Goal: Task Accomplishment & Management: Use online tool/utility

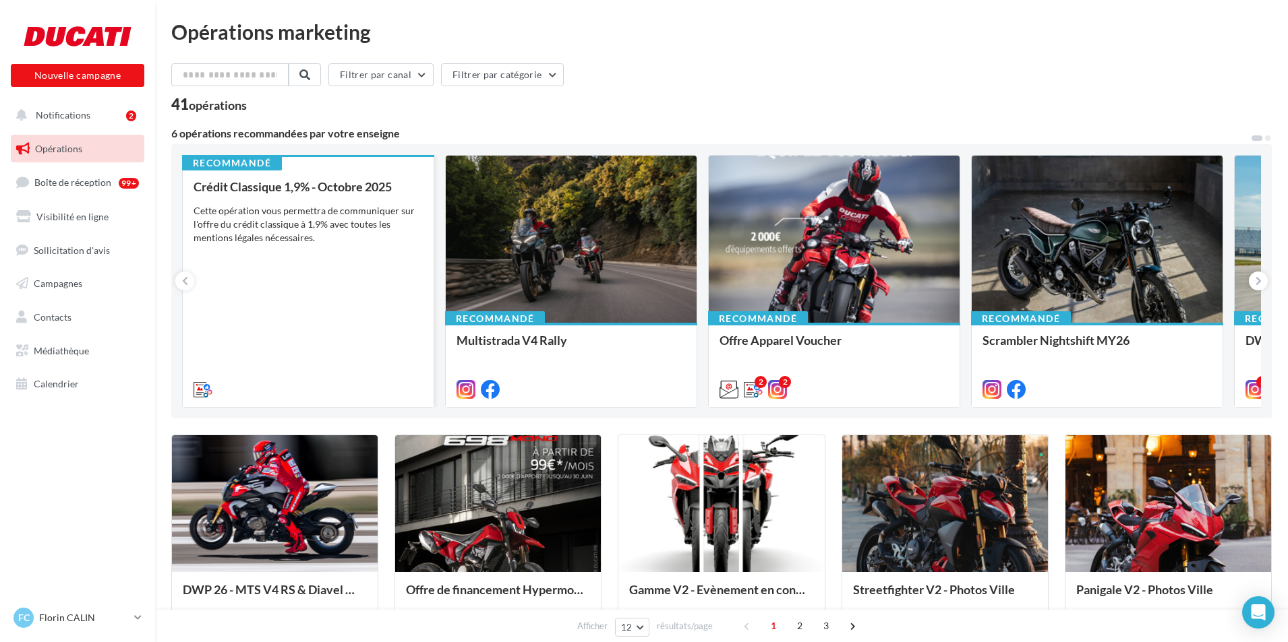
click at [306, 252] on div "Crédit Classique 1,9% - Octobre 2025 Cette opération vous permettra de communiq…" at bounding box center [307, 287] width 229 height 215
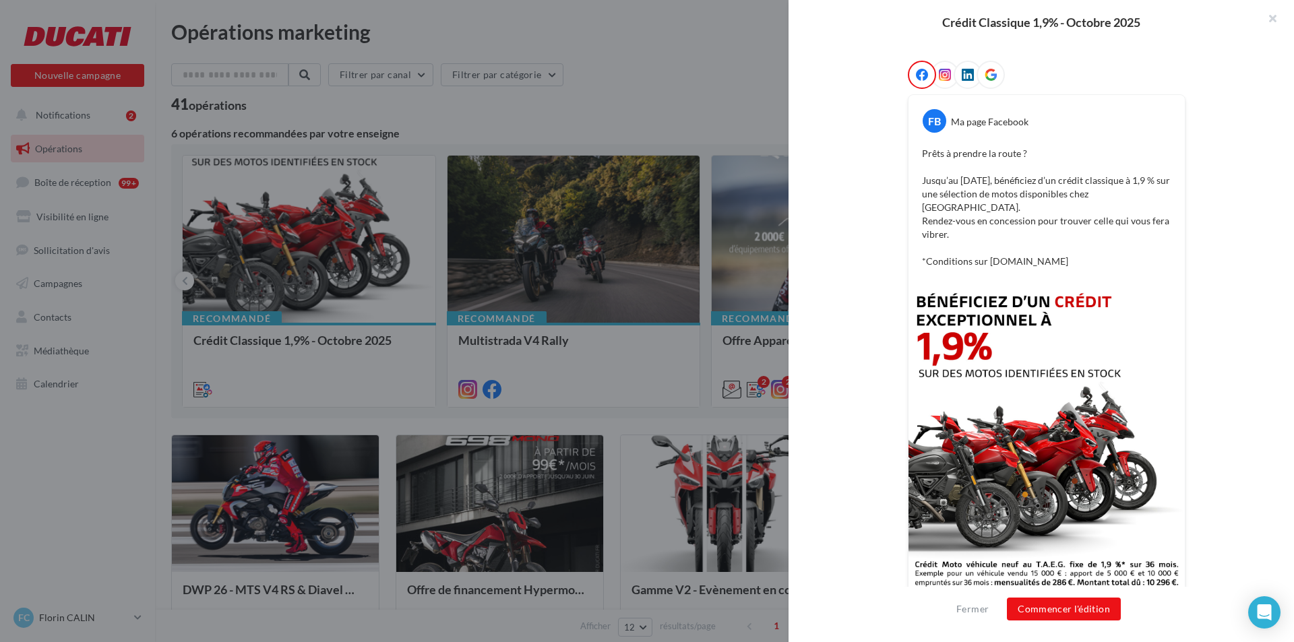
scroll to position [239, 0]
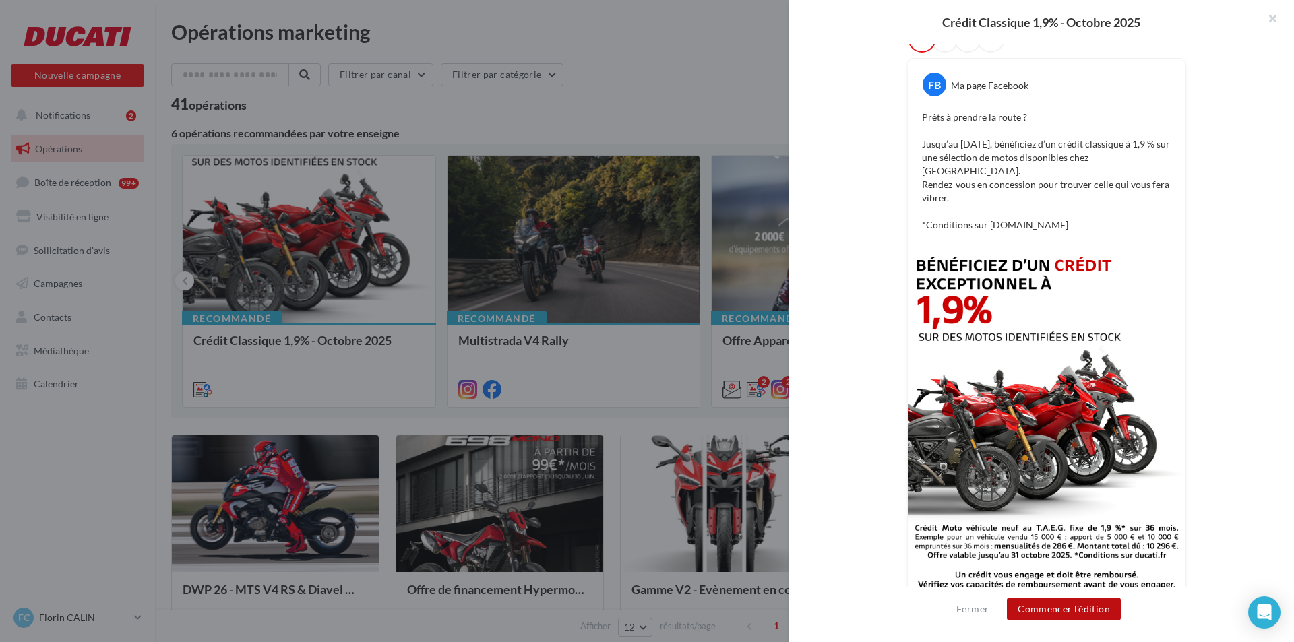
click at [1083, 611] on button "Commencer l'édition" at bounding box center [1064, 609] width 114 height 23
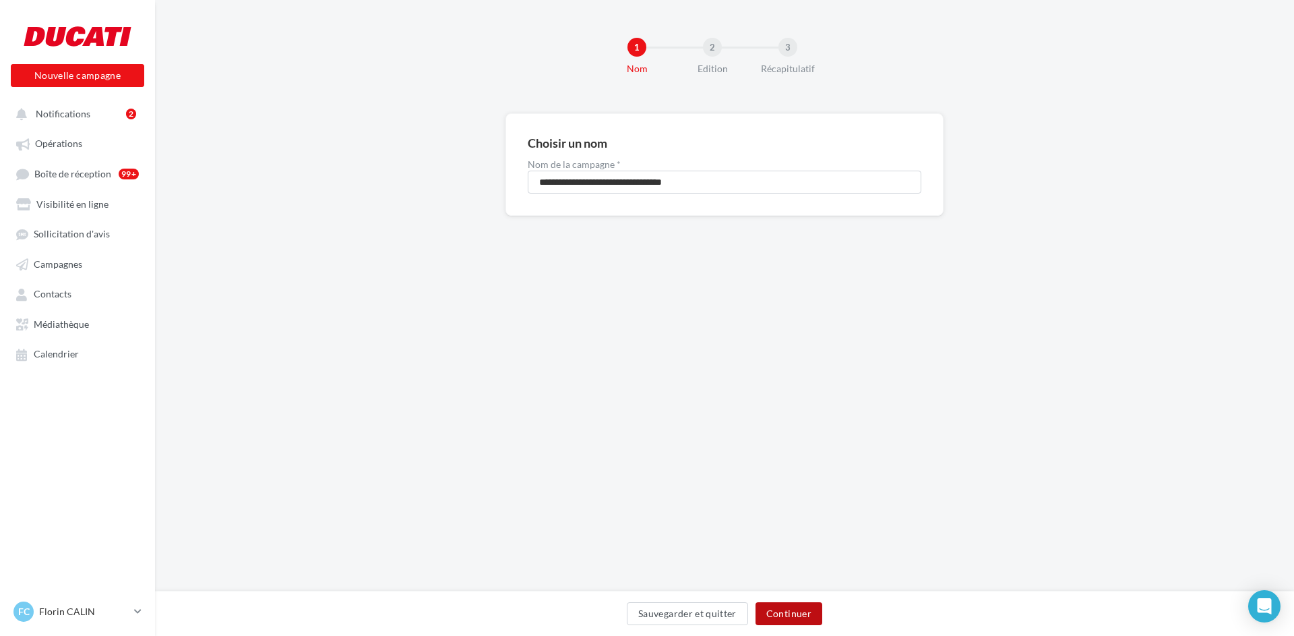
click at [799, 615] on button "Continuer" at bounding box center [789, 613] width 67 height 23
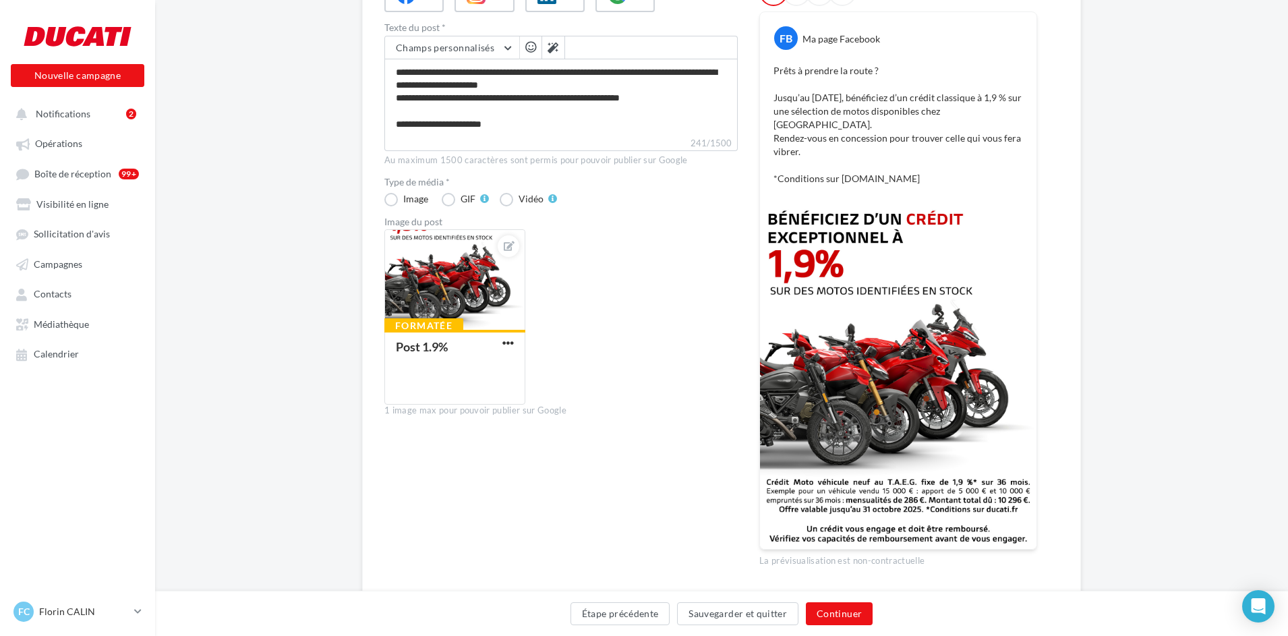
scroll to position [222, 0]
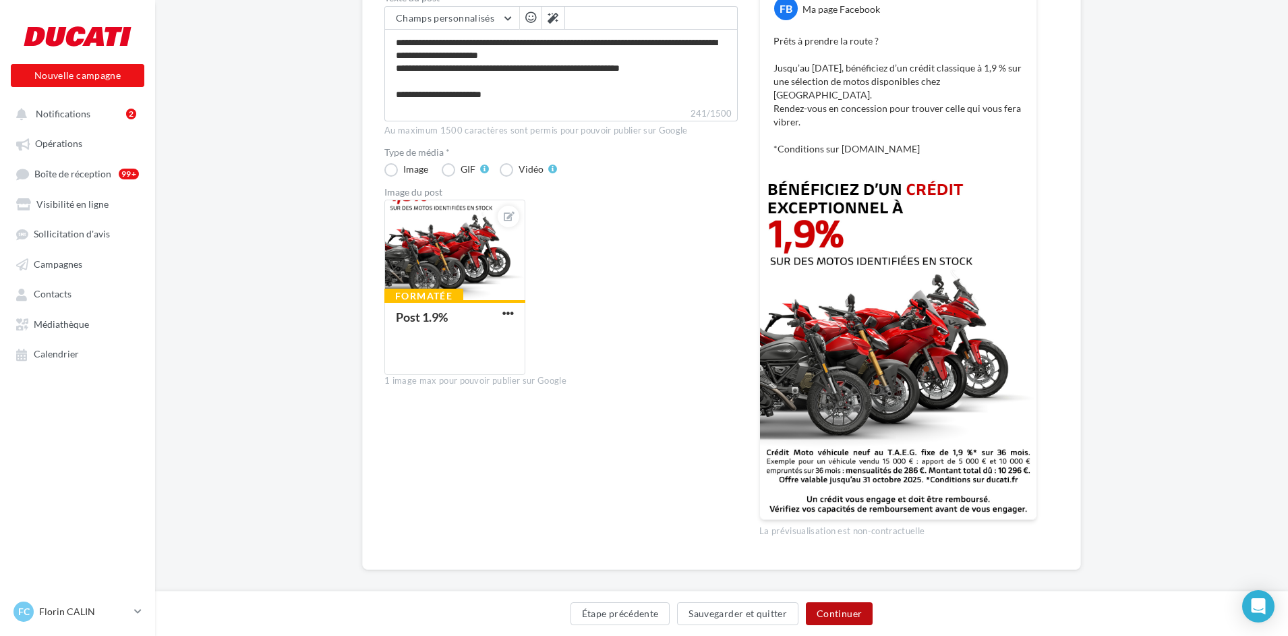
click at [852, 616] on button "Continuer" at bounding box center [839, 613] width 67 height 23
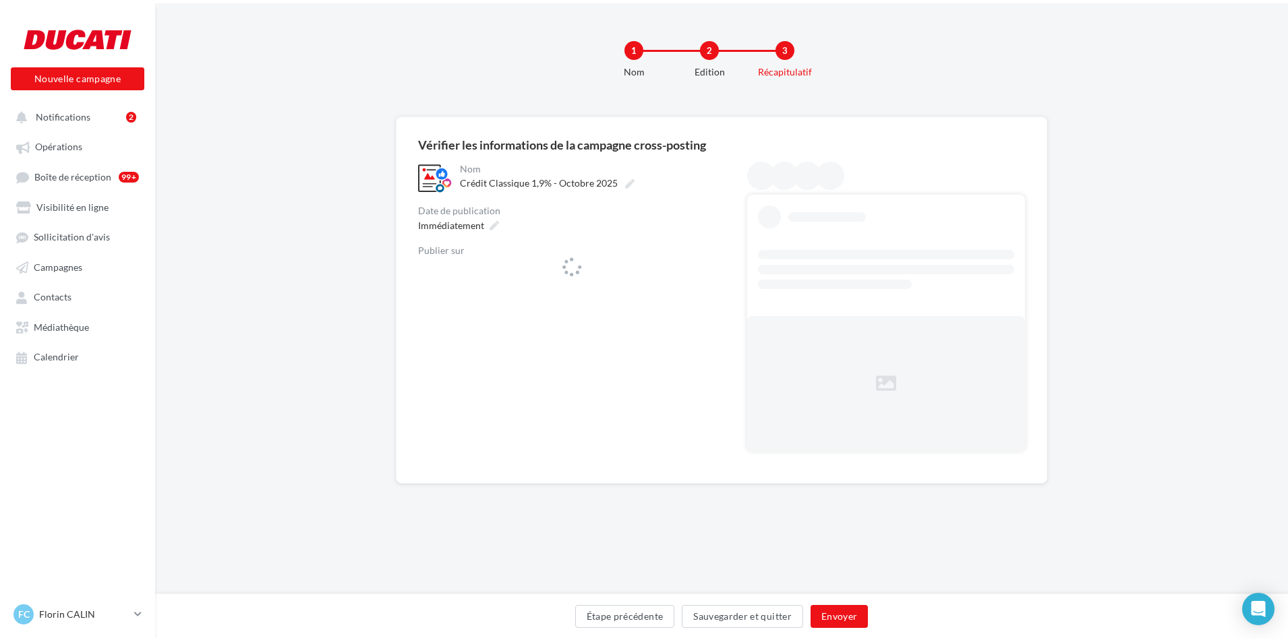
scroll to position [0, 0]
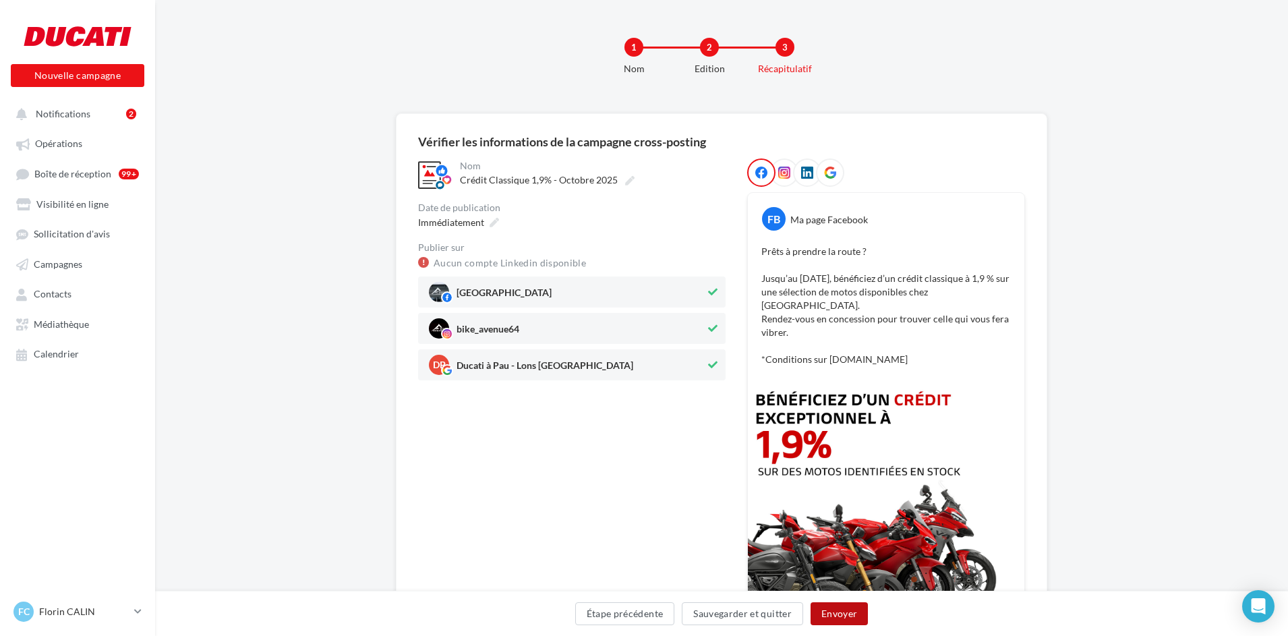
click at [848, 609] on button "Envoyer" at bounding box center [838, 613] width 57 height 23
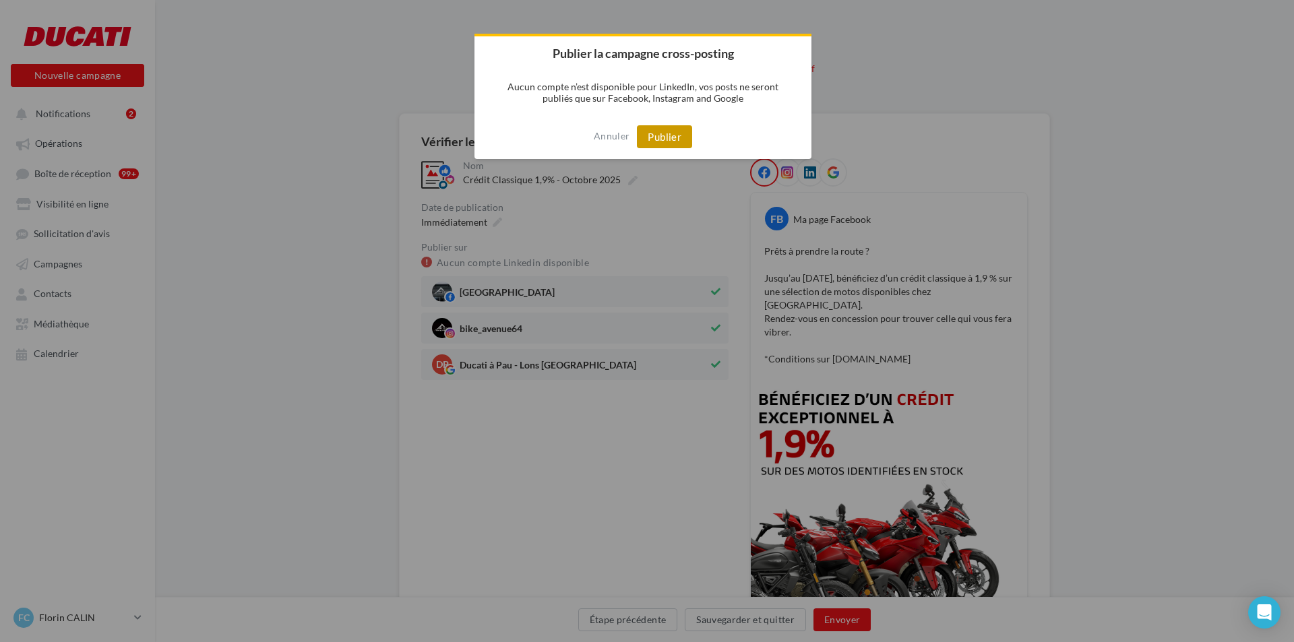
click at [663, 141] on button "Publier" at bounding box center [664, 136] width 55 height 23
